Goal: Task Accomplishment & Management: Use online tool/utility

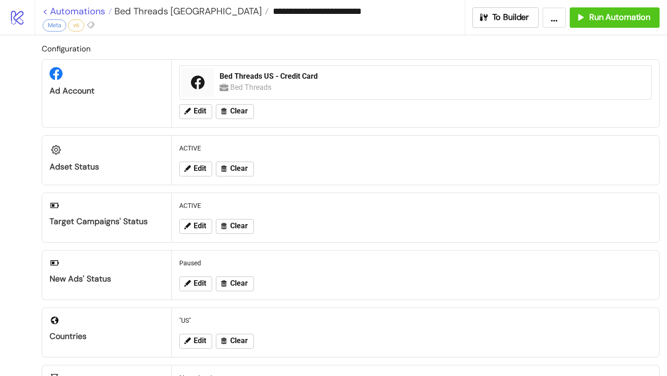
click at [95, 12] on link "< Automations" at bounding box center [78, 10] width 70 height 9
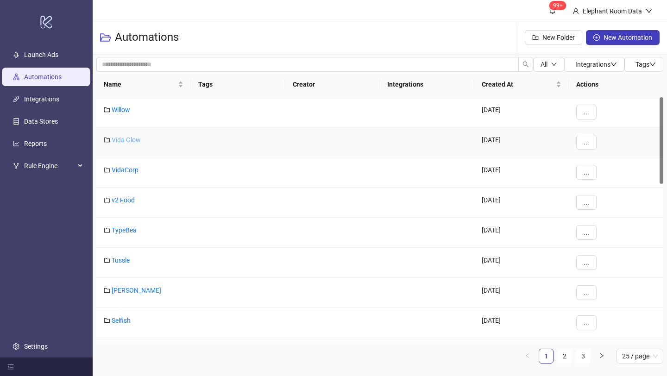
click at [127, 138] on link "Vida Glow" at bounding box center [126, 139] width 29 height 7
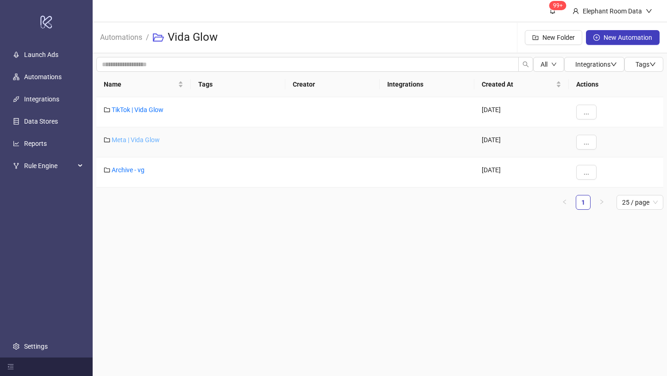
click at [147, 137] on link "Meta | Vida Glow" at bounding box center [136, 139] width 48 height 7
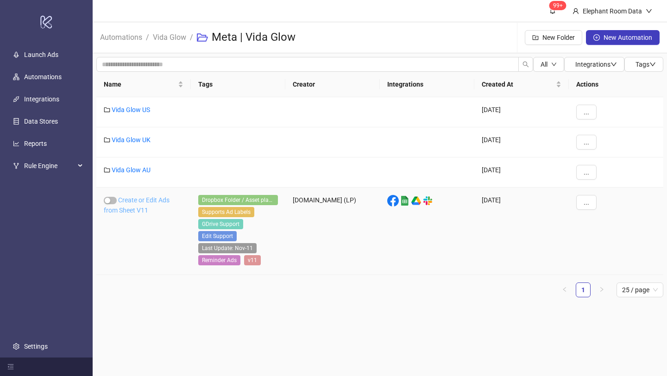
click at [143, 199] on link "Create or Edit Ads from Sheet V11" at bounding box center [137, 205] width 66 height 18
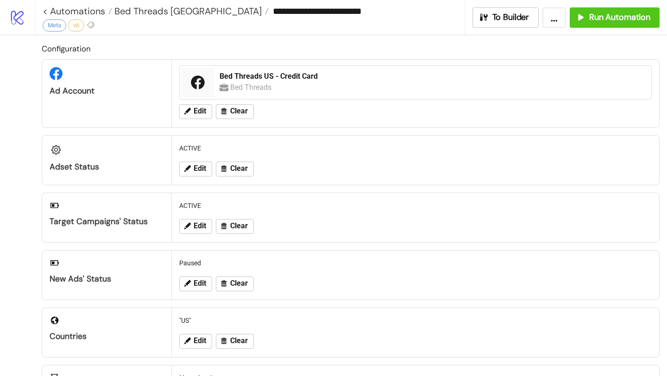
type input "**********"
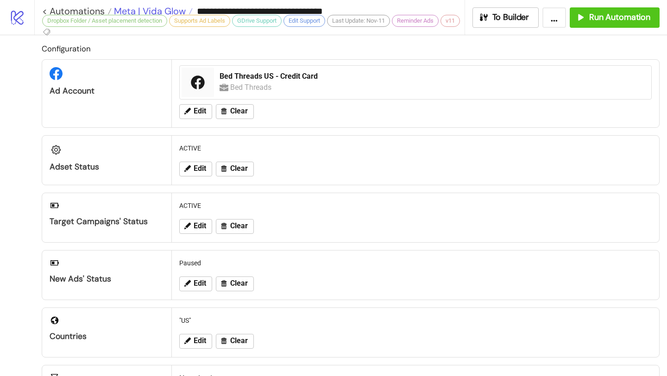
click at [177, 9] on span "Meta | Vida Glow" at bounding box center [149, 11] width 74 height 12
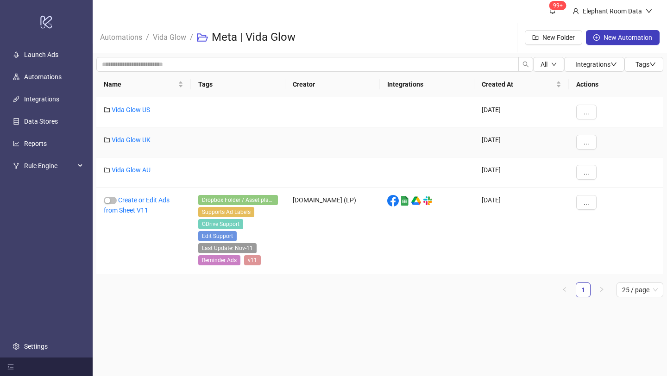
click at [144, 132] on div "Vida Glow UK" at bounding box center [143, 142] width 95 height 30
click at [144, 136] on link "Vida Glow UK" at bounding box center [131, 139] width 39 height 7
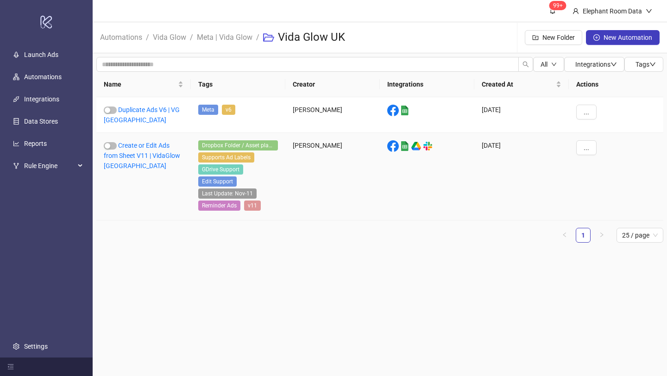
click at [144, 149] on div "Create or Edit Ads from Sheet V11 | VidaGlow [GEOGRAPHIC_DATA]" at bounding box center [143, 177] width 95 height 88
click at [143, 145] on link "Create or Edit Ads from Sheet V11 | VidaGlow [GEOGRAPHIC_DATA]" at bounding box center [142, 156] width 76 height 28
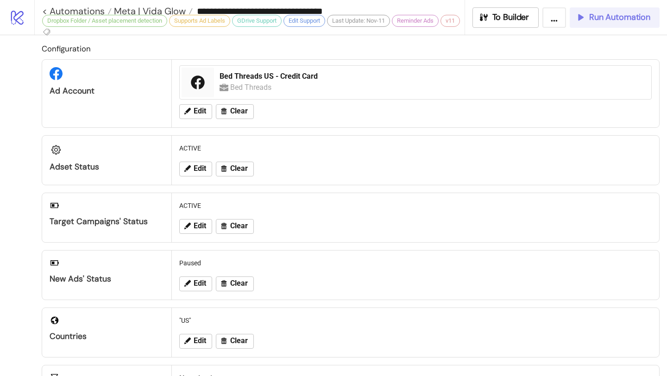
type input "**********"
click at [606, 24] on button "Run Automation" at bounding box center [615, 17] width 90 height 20
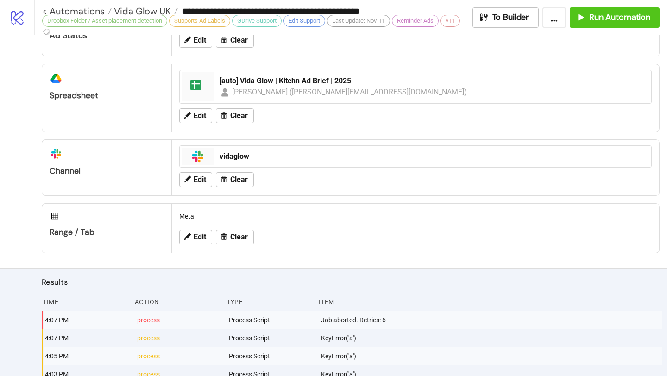
scroll to position [649, 0]
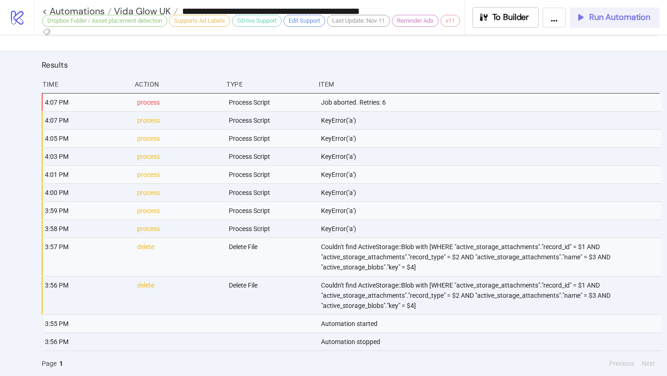
click at [600, 13] on span "Run Automation" at bounding box center [619, 17] width 61 height 11
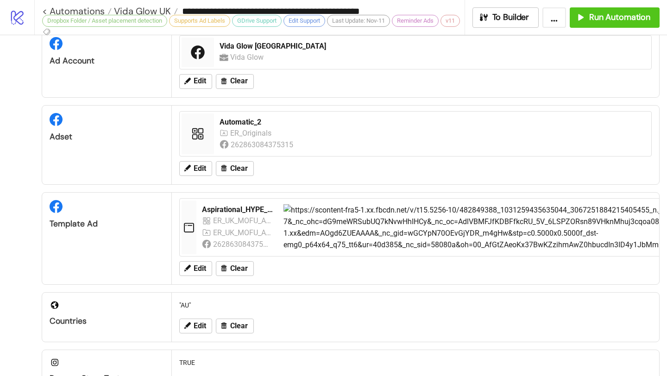
scroll to position [0, 0]
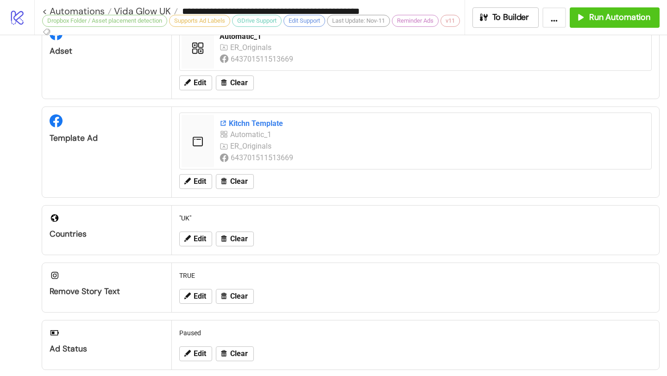
scroll to position [98, 0]
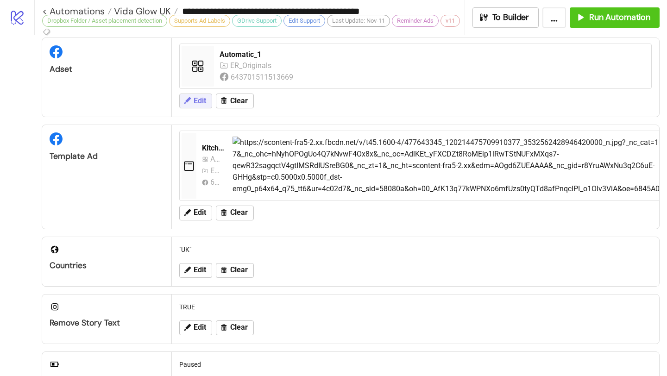
click at [198, 102] on span "Edit" at bounding box center [200, 101] width 13 height 8
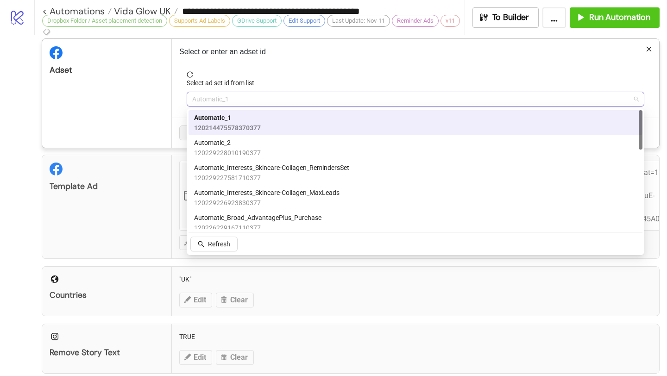
click at [237, 99] on span "Automatic_1" at bounding box center [415, 99] width 447 height 14
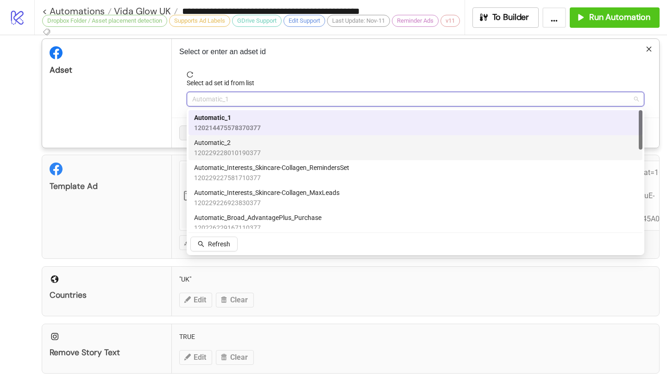
click at [238, 138] on span "Automatic_2" at bounding box center [227, 143] width 67 height 10
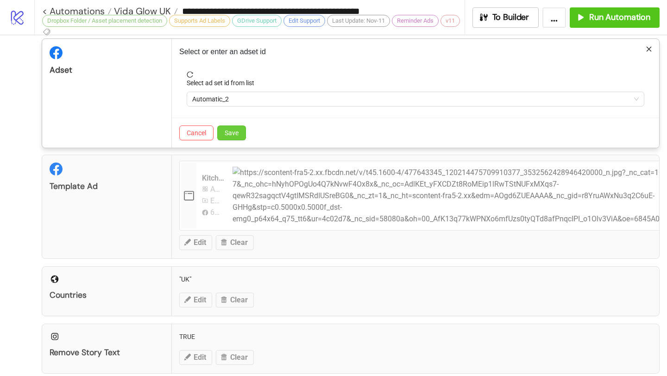
click at [238, 135] on span "Save" at bounding box center [232, 132] width 14 height 7
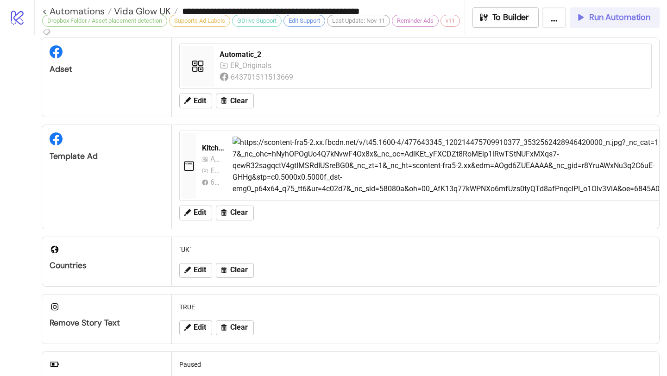
click at [595, 21] on span "Run Automation" at bounding box center [619, 17] width 61 height 11
